Goal: Find specific page/section: Find specific page/section

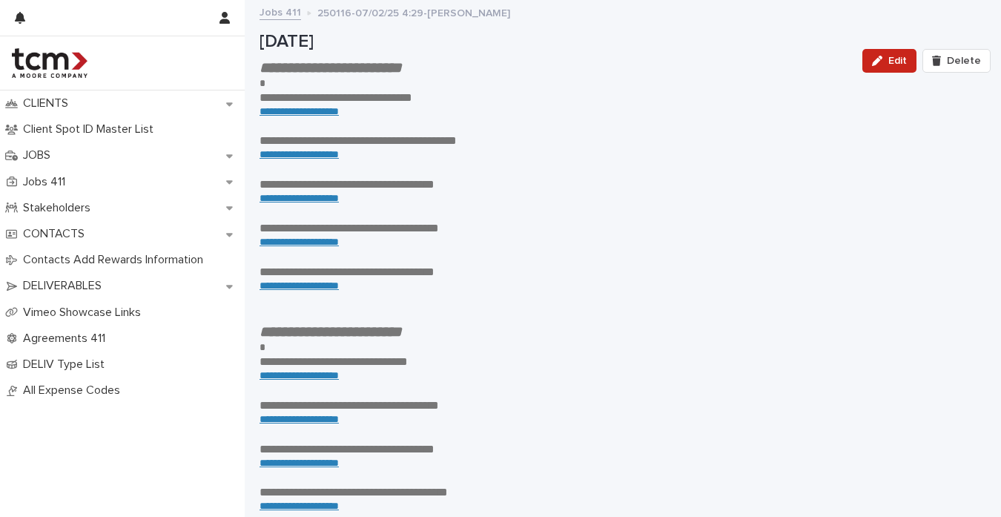
click at [292, 113] on link "**********" at bounding box center [299, 111] width 79 height 10
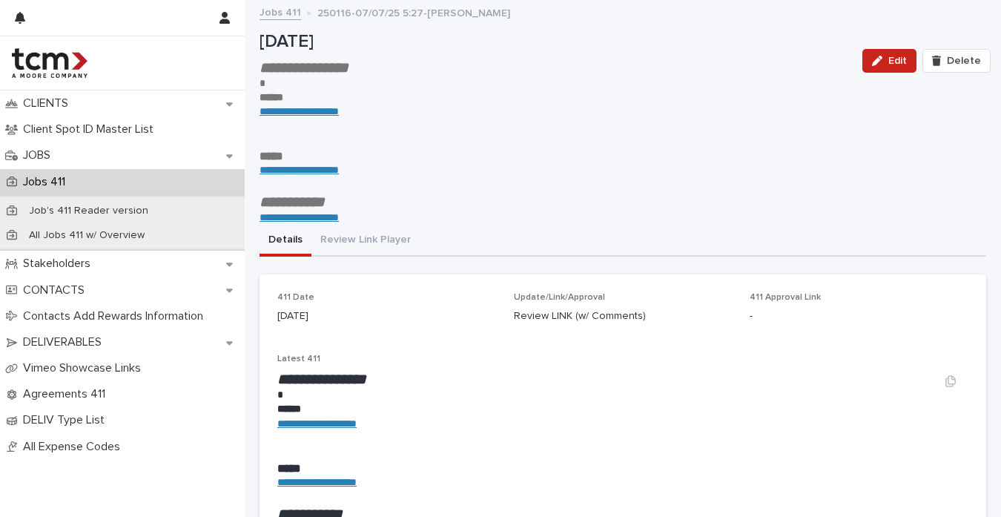
click at [333, 418] on link "**********" at bounding box center [316, 423] width 79 height 10
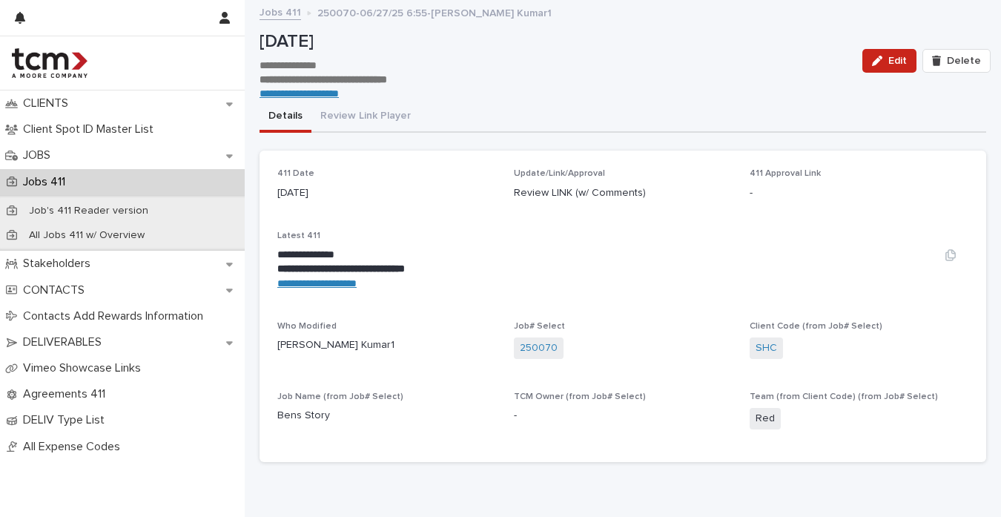
click at [294, 280] on link "**********" at bounding box center [316, 283] width 79 height 10
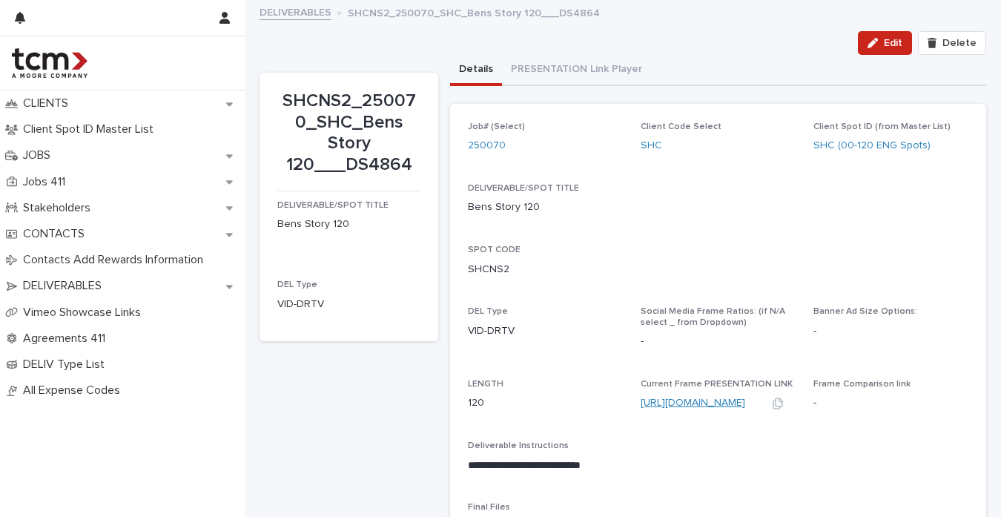
click at [694, 397] on link "https://f.io/GcT3sQhC" at bounding box center [693, 402] width 105 height 10
